Goal: Task Accomplishment & Management: Manage account settings

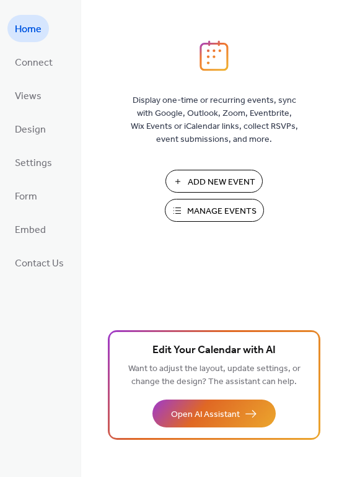
click at [184, 208] on button "Manage Events" at bounding box center [214, 210] width 99 height 23
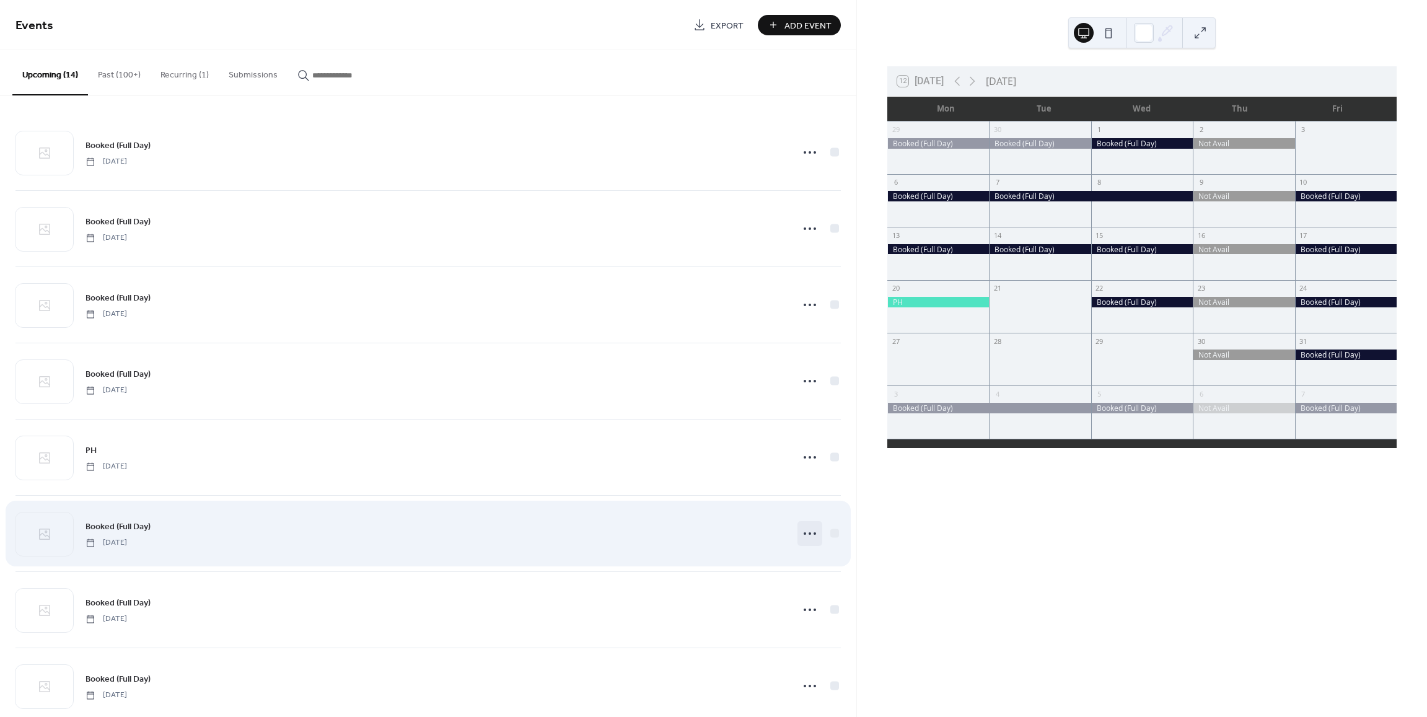
click at [805, 531] on icon at bounding box center [810, 533] width 20 height 20
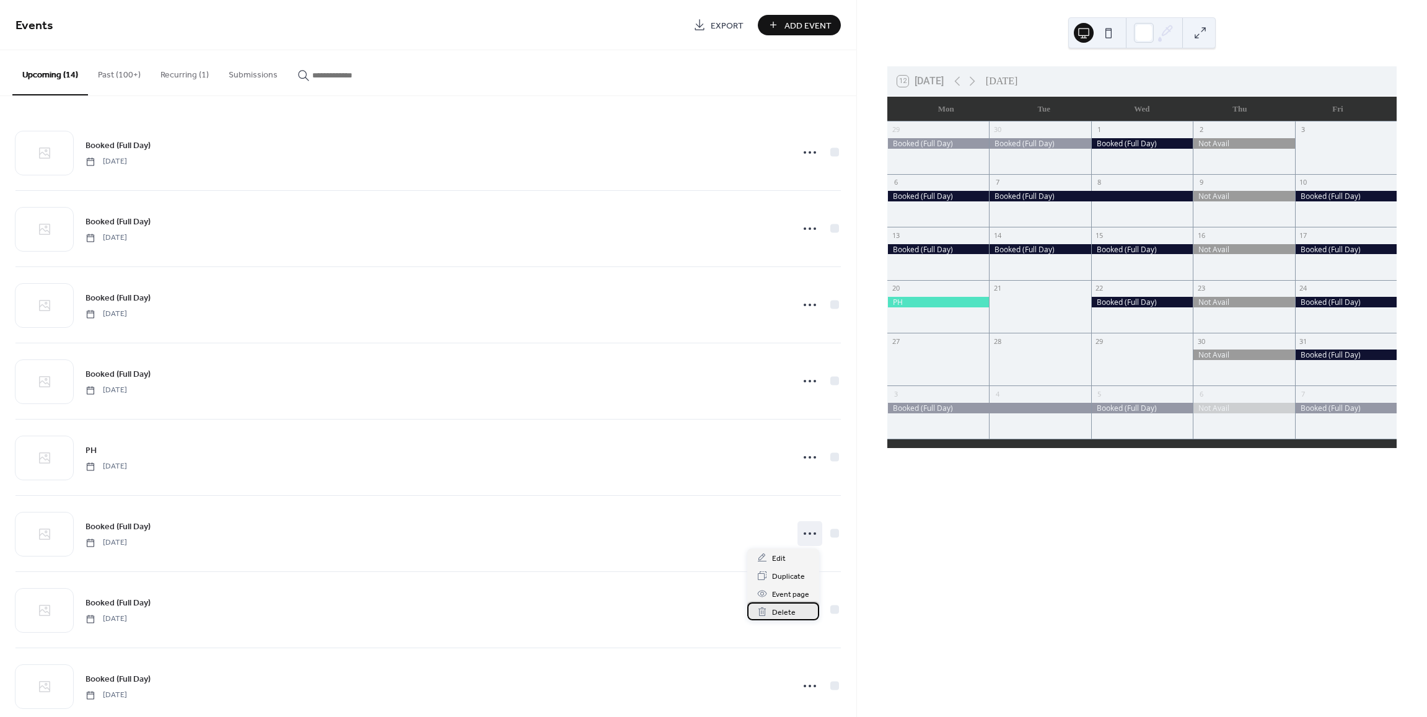
click at [790, 612] on span "Delete" at bounding box center [784, 612] width 24 height 13
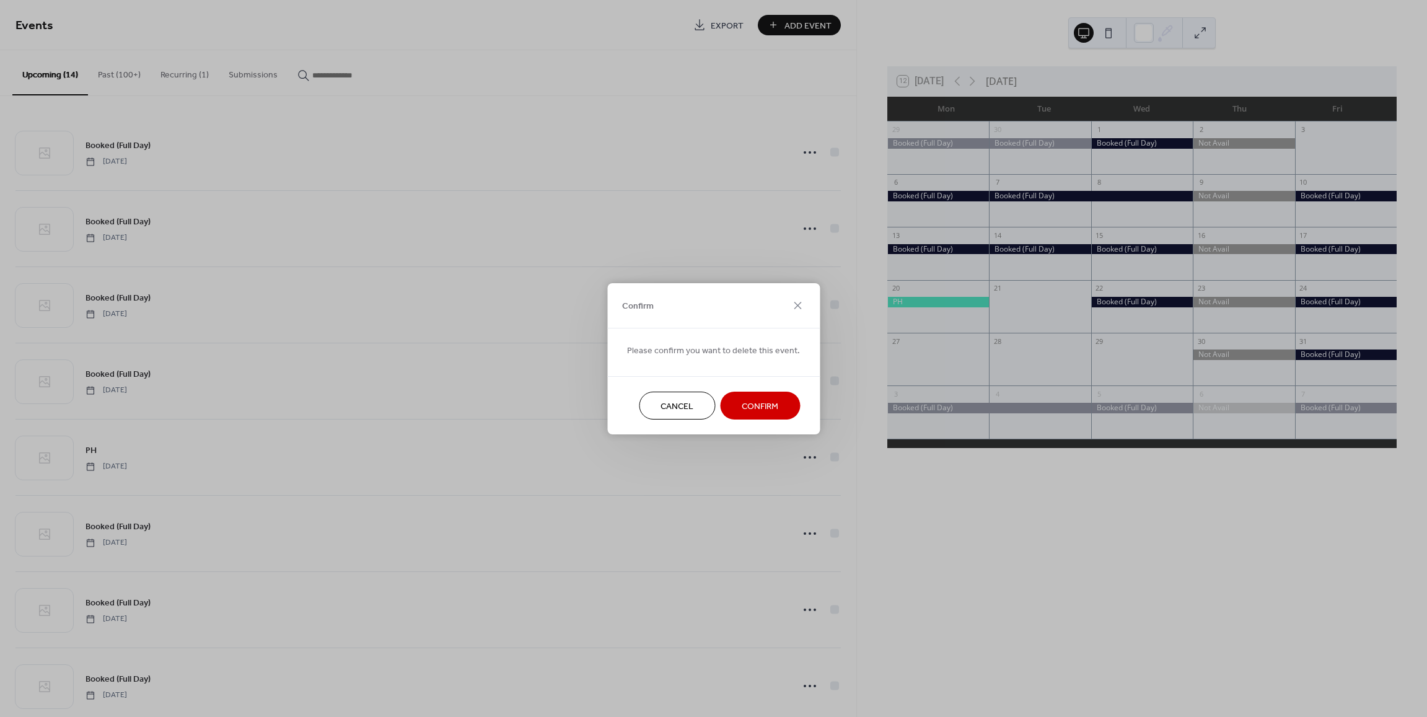
click at [761, 400] on span "Confirm" at bounding box center [759, 406] width 37 height 13
